Goal: Task Accomplishment & Management: Use online tool/utility

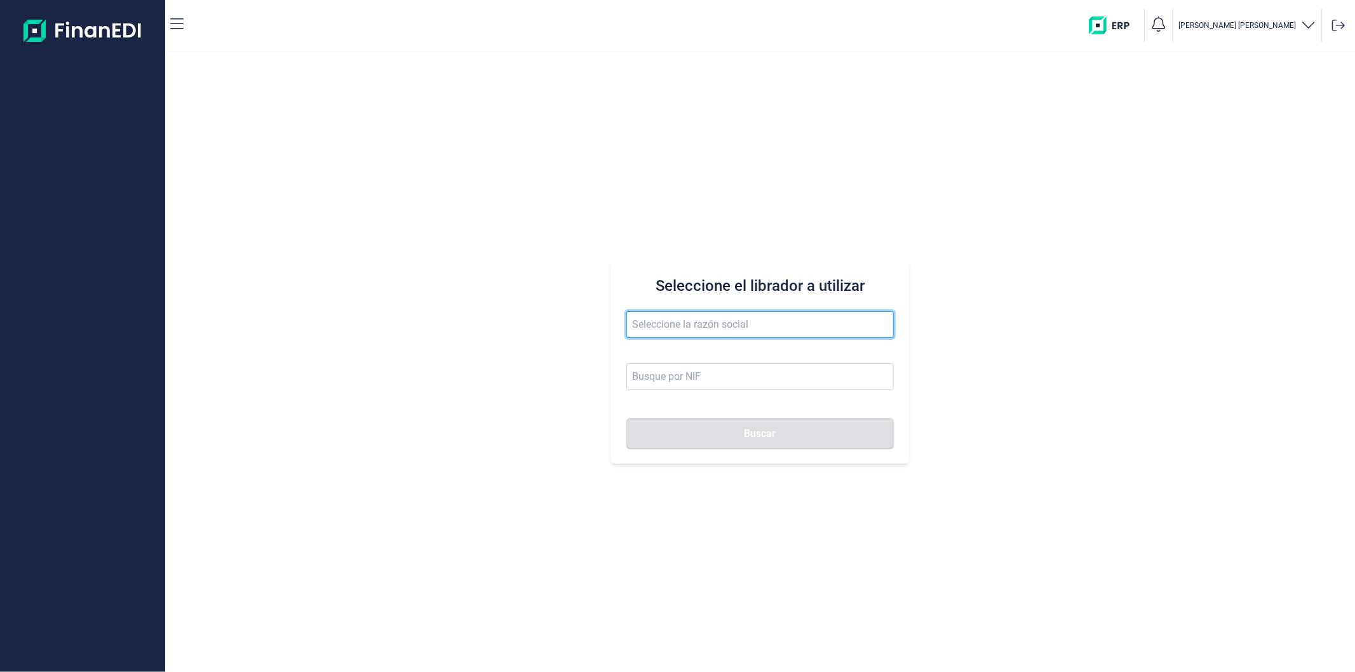
click at [715, 318] on input "text" at bounding box center [760, 324] width 267 height 27
paste input "MANAVIC TRADERS"
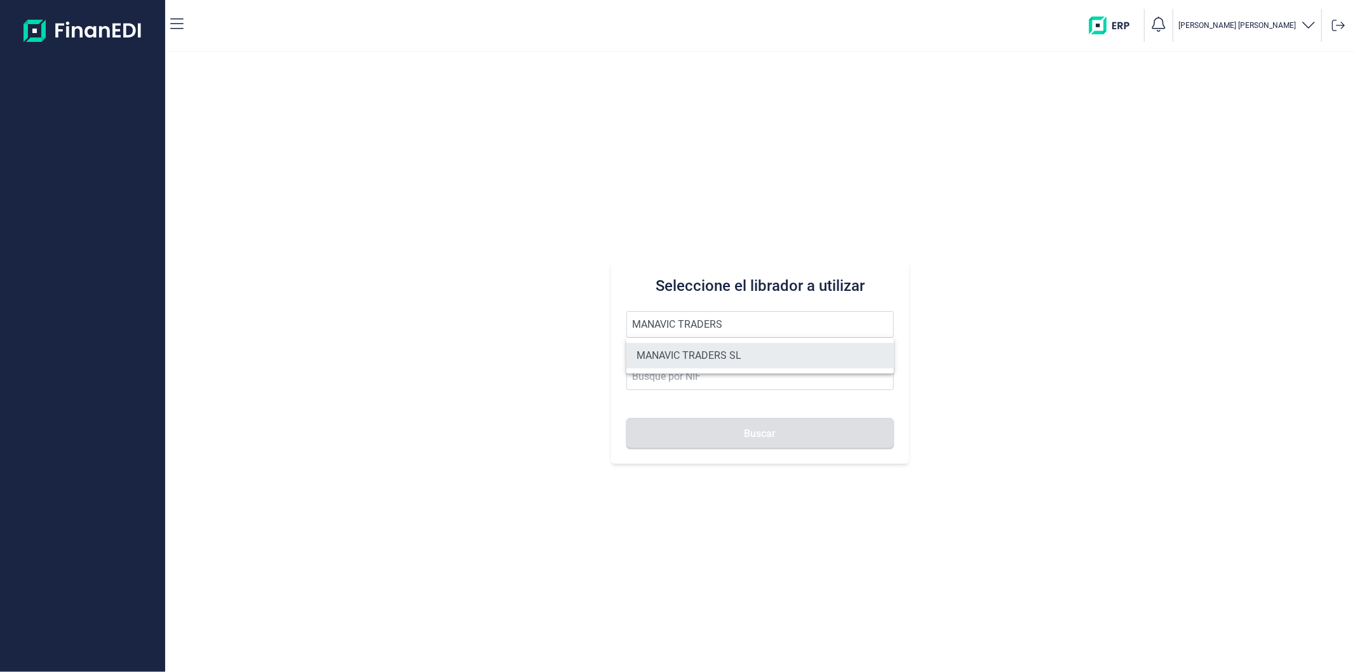
click at [751, 359] on li "MANAVIC TRADERS SL" at bounding box center [760, 355] width 267 height 25
type input "MANAVIC TRADERS SL"
type input "B42640540"
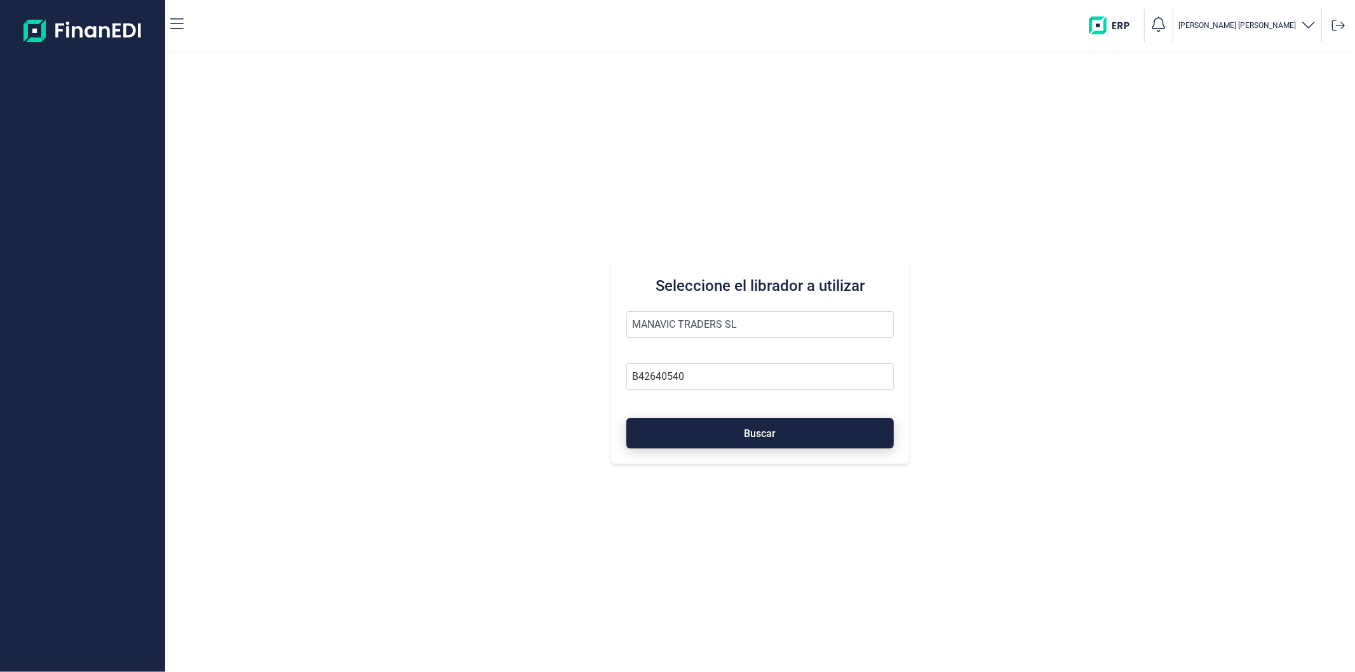
click at [746, 433] on span "Buscar" at bounding box center [761, 434] width 32 height 10
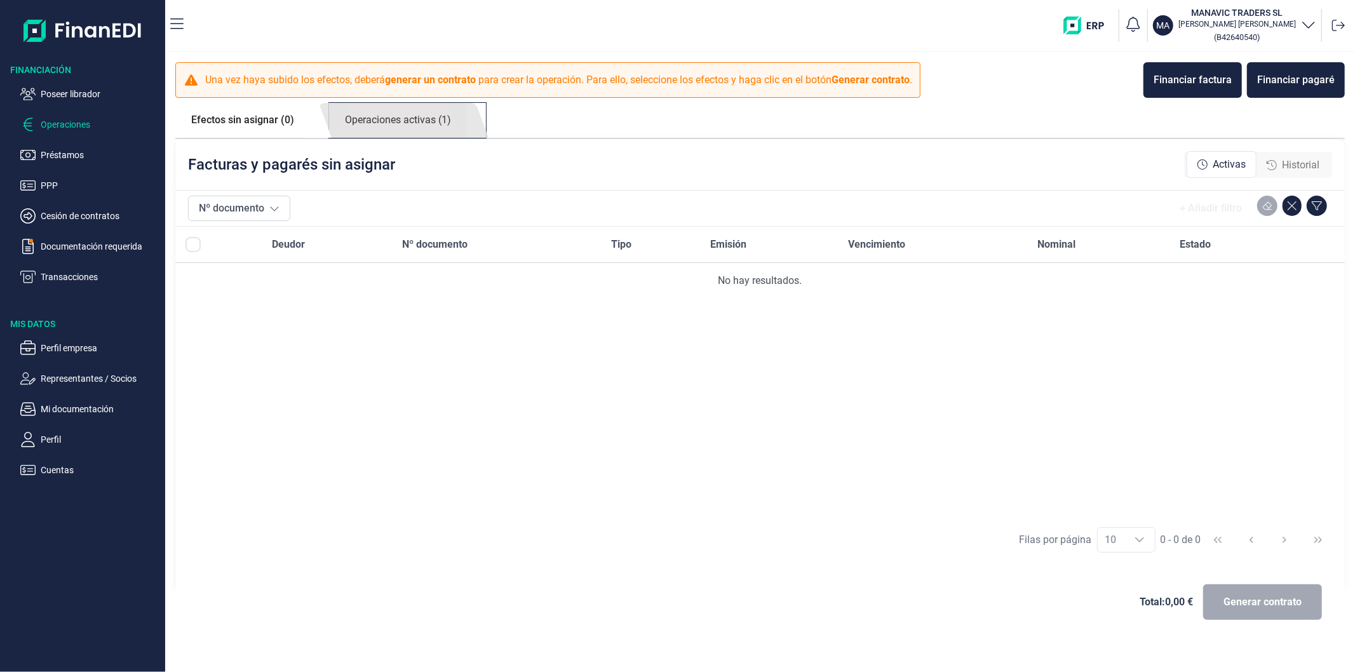
click at [414, 117] on link "Operaciones activas (1)" at bounding box center [398, 120] width 138 height 35
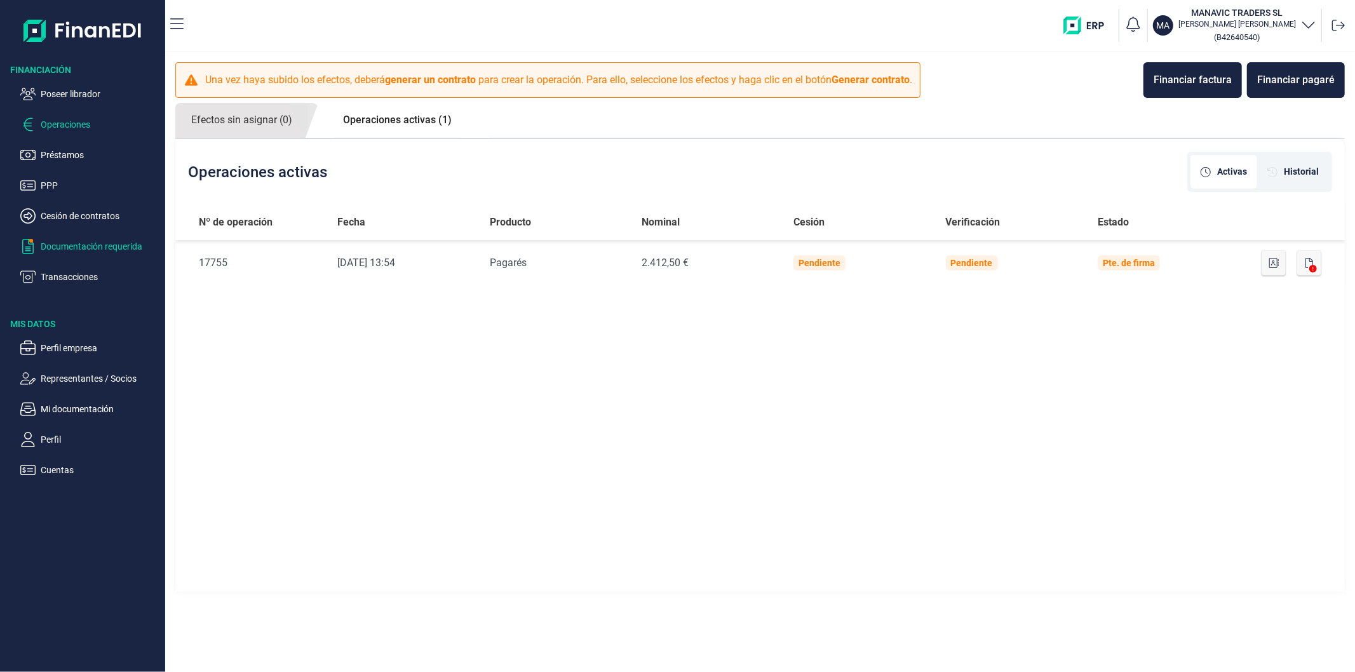
click at [56, 240] on p "Documentación requerida" at bounding box center [100, 246] width 119 height 15
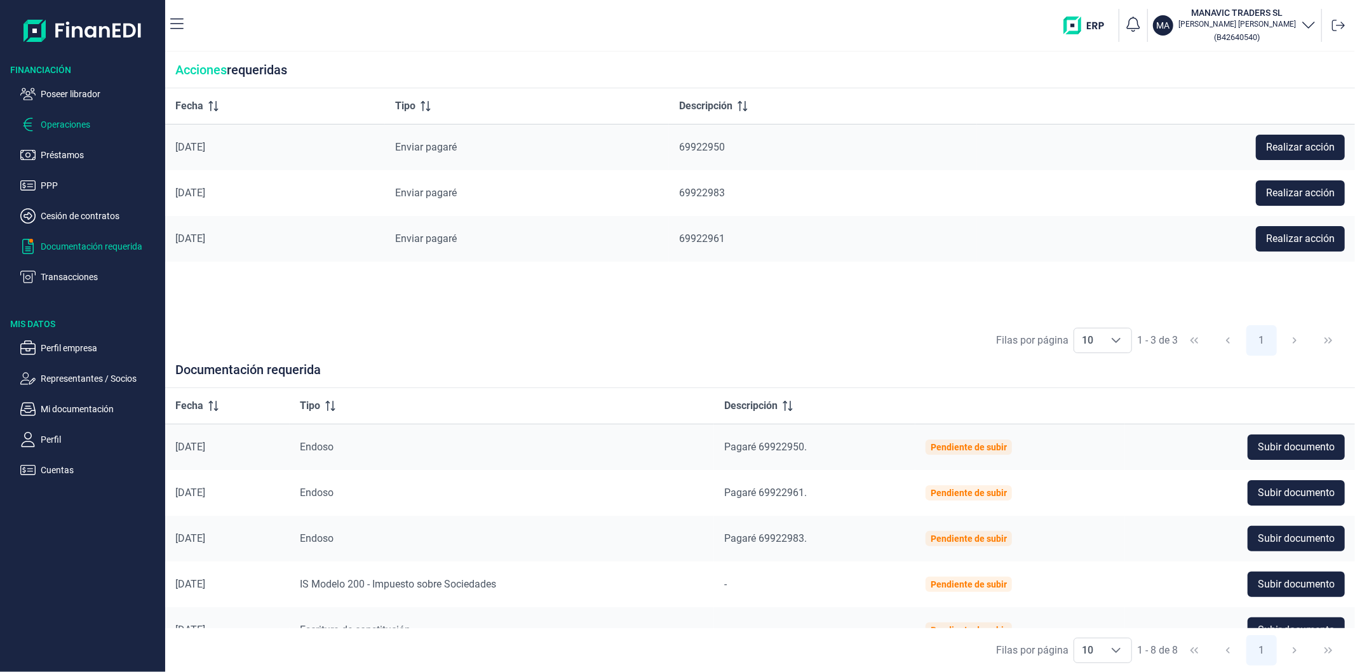
click at [57, 127] on p "Operaciones" at bounding box center [100, 124] width 119 height 15
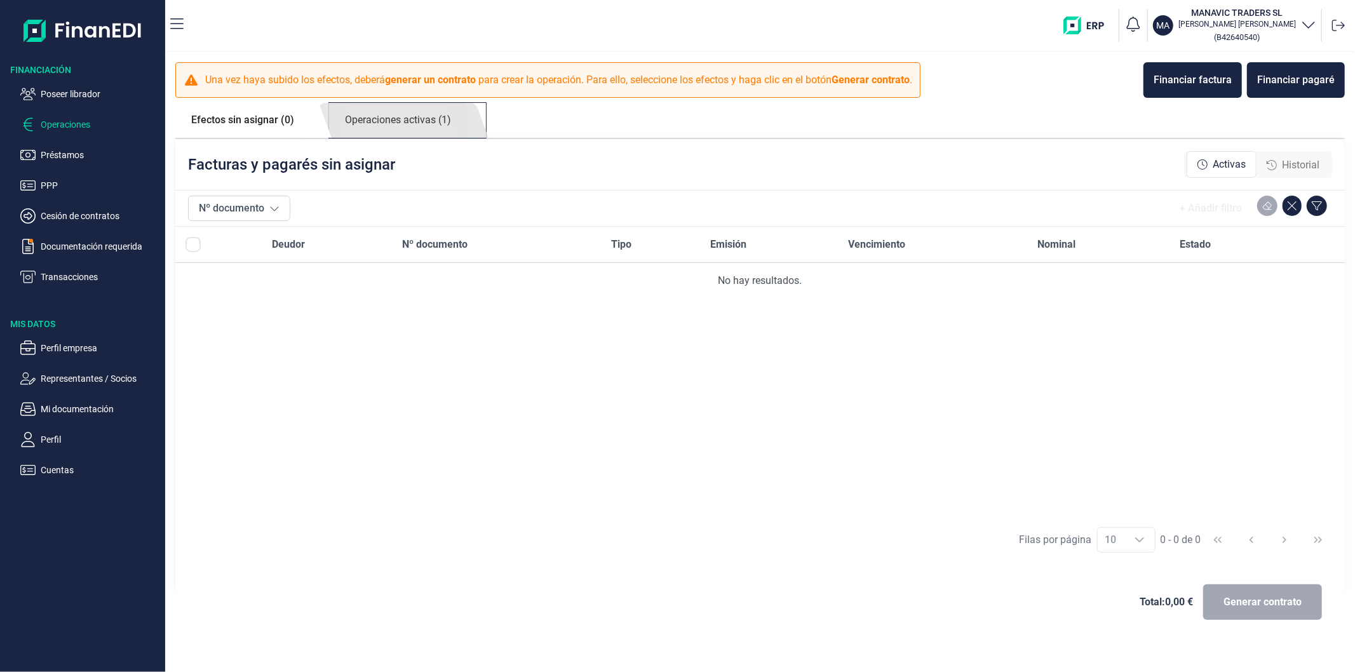
click at [419, 125] on link "Operaciones activas (1)" at bounding box center [398, 120] width 138 height 35
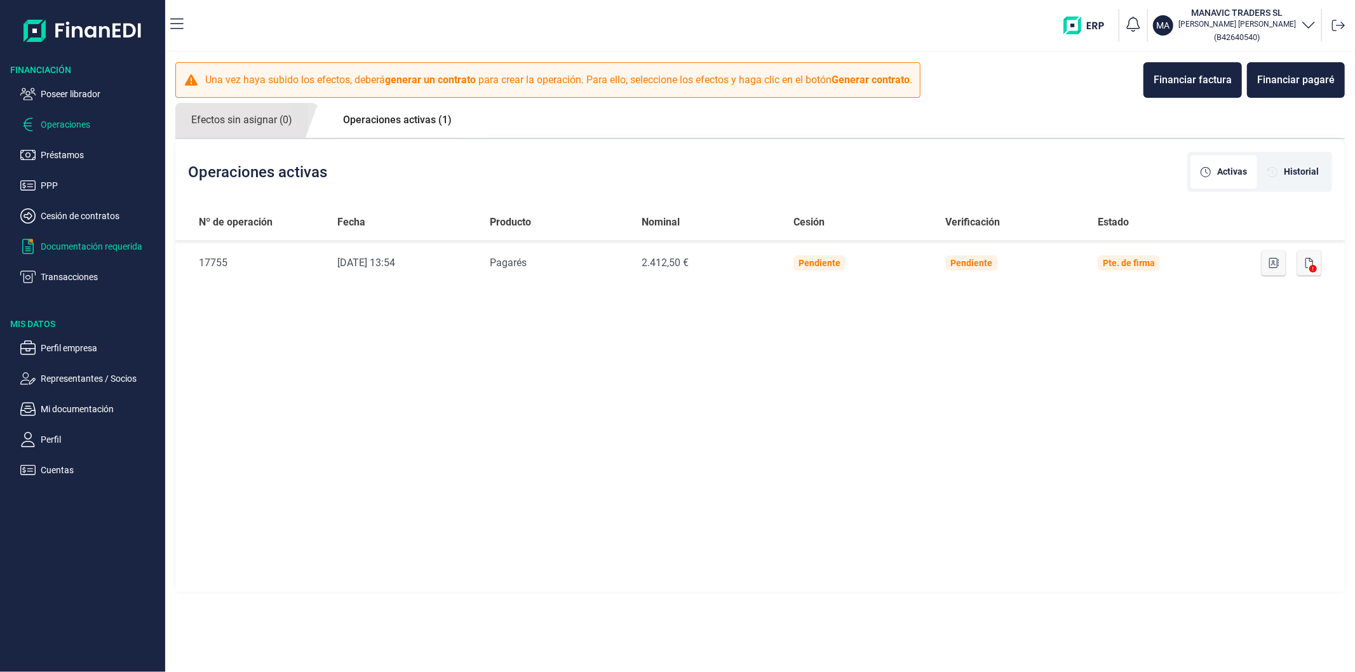
click at [140, 250] on p "Documentación requerida" at bounding box center [100, 246] width 119 height 15
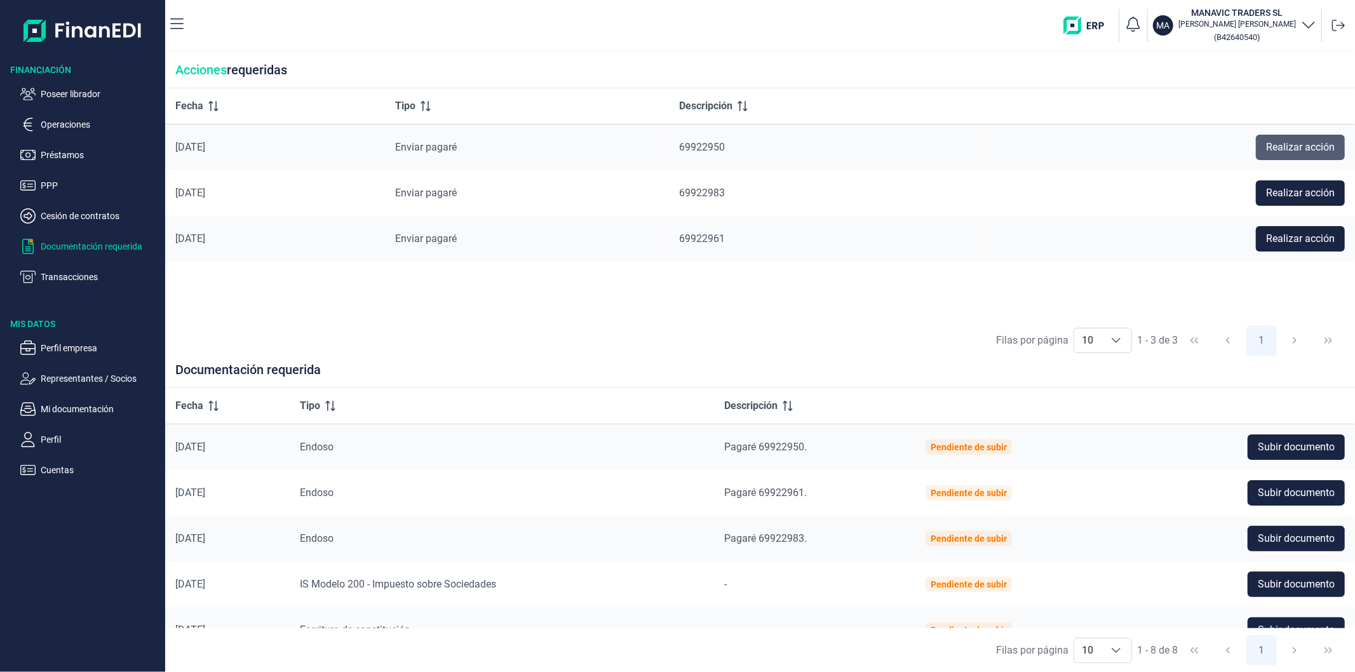
click at [1298, 149] on span "Realizar acción" at bounding box center [1300, 147] width 69 height 15
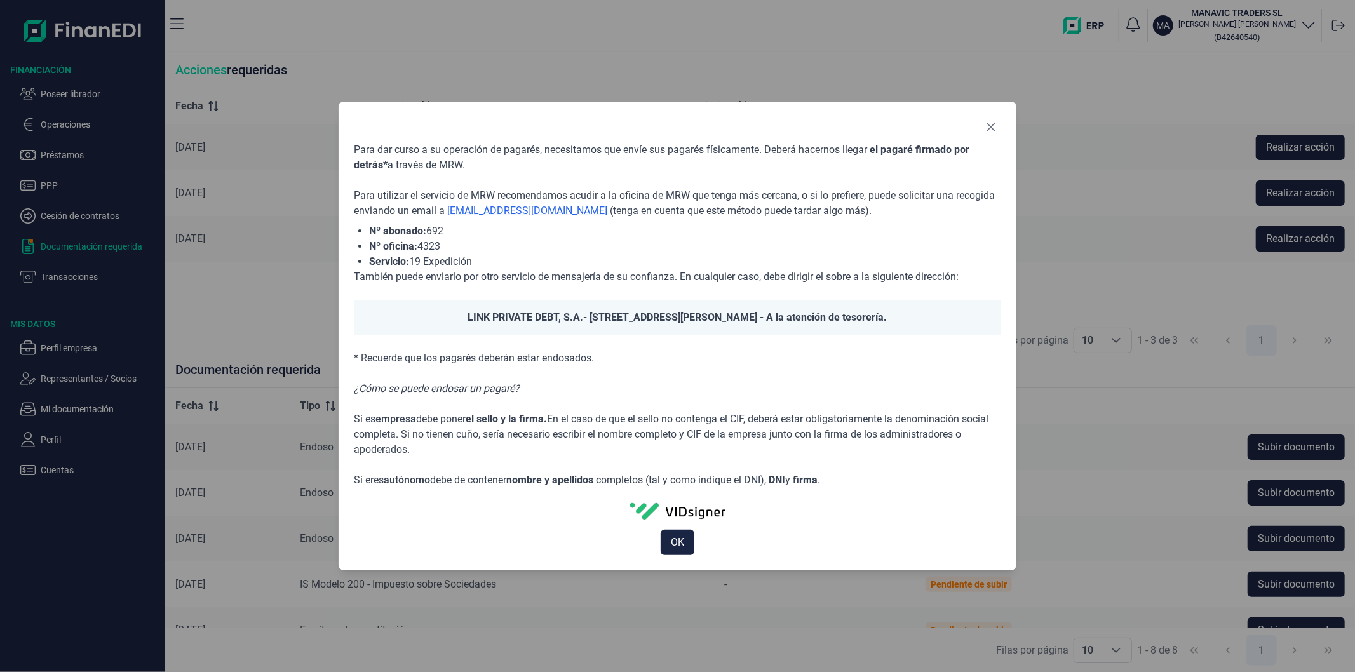
click at [1103, 75] on div "Para dar curso a su operación de pagarés, necesitamos que envíe sus pagarés fís…" at bounding box center [677, 336] width 1355 height 672
click at [993, 130] on icon "Close" at bounding box center [991, 127] width 8 height 8
